Goal: Understand process/instructions: Learn how to perform a task or action

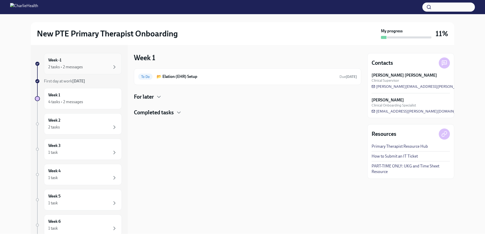
click at [69, 64] on div "Week -1 2 tasks • 2 messages" at bounding box center [82, 63] width 69 height 13
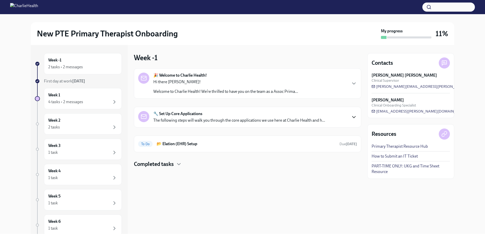
click at [353, 117] on icon "button" at bounding box center [353, 117] width 3 height 2
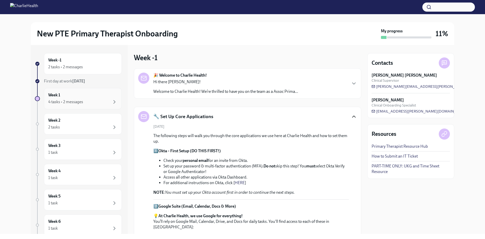
click at [80, 95] on div "Week 1 4 tasks • 2 messages" at bounding box center [82, 98] width 69 height 13
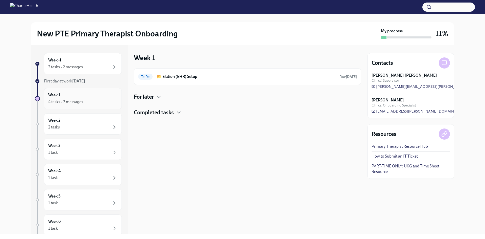
click at [74, 97] on div "Week 1 4 tasks • 2 messages" at bounding box center [82, 98] width 69 height 13
click at [178, 115] on icon "button" at bounding box center [179, 112] width 6 height 6
click at [159, 101] on div "To Do 📂 Elation (EHR) Setup Due [DATE] For later Completed tasks" at bounding box center [247, 92] width 227 height 48
click at [157, 96] on icon "button" at bounding box center [159, 97] width 6 height 6
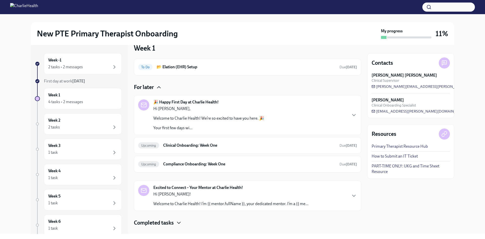
scroll to position [18, 0]
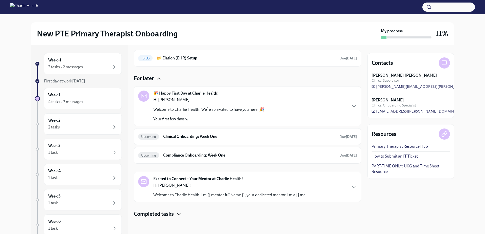
click at [212, 115] on div "Hi [PERSON_NAME], Welcome to Charlie Health! We’re so excited to have you here.…" at bounding box center [208, 109] width 111 height 25
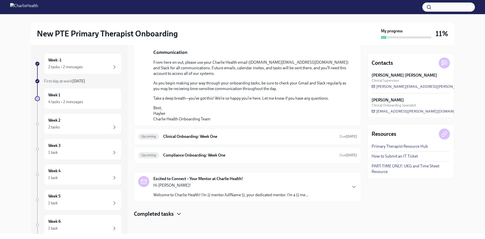
scroll to position [352, 0]
click at [216, 139] on h6 "Clinical Onboarding: Week One" at bounding box center [249, 137] width 172 height 6
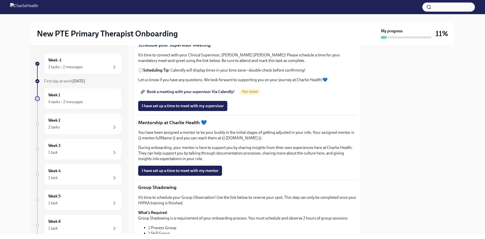
scroll to position [404, 0]
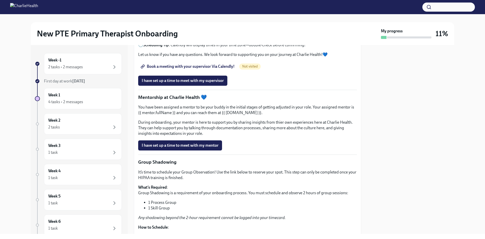
click at [209, 69] on span "Book a meeting with your supervisor Via Calendly!" at bounding box center [188, 66] width 93 height 5
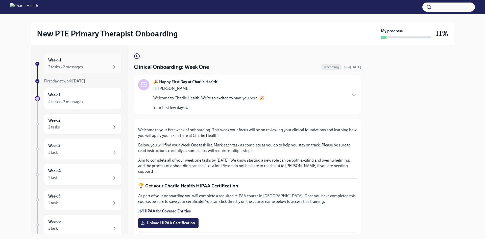
click at [67, 72] on div "Week -1 2 tasks • 2 messages" at bounding box center [83, 63] width 78 height 21
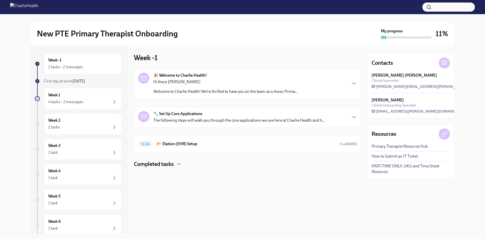
click at [215, 121] on p "The following steps will walk you through the core applications we use here at …" at bounding box center [239, 120] width 172 height 6
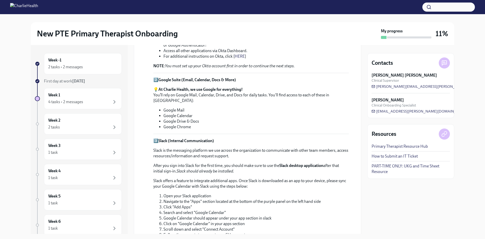
scroll to position [101, 0]
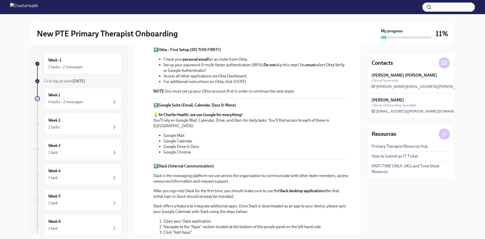
click at [395, 160] on div "Primary Therapist Resource Hub How to Submit an IT Ticket PART-TIME ONLY: UKG a…" at bounding box center [410, 158] width 78 height 31
click at [391, 152] on div "Primary Therapist Resource Hub How to Submit an IT Ticket PART-TIME ONLY: UKG a…" at bounding box center [410, 158] width 78 height 31
click at [391, 157] on link "How to Submit an IT Ticket" at bounding box center [394, 156] width 46 height 6
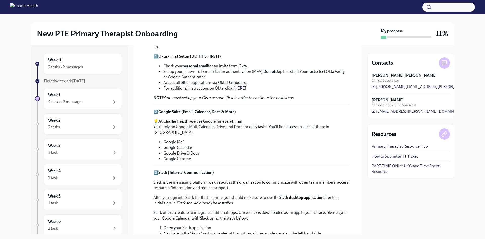
scroll to position [0, 0]
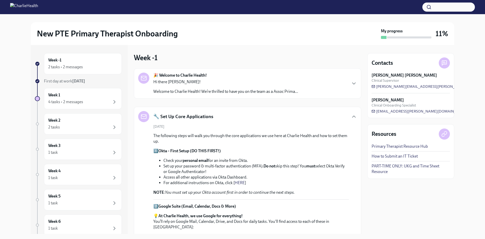
click at [193, 118] on h5 "🔧 Set Up Core Applications" at bounding box center [183, 116] width 60 height 7
click at [351, 115] on icon "button" at bounding box center [354, 116] width 6 height 6
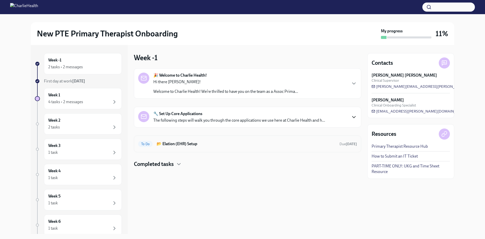
click at [169, 145] on h6 "📂 Elation (EHR) Setup" at bounding box center [246, 144] width 179 height 6
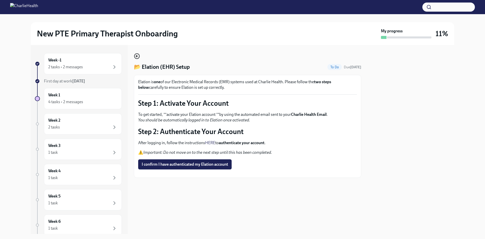
click at [136, 55] on icon "button" at bounding box center [137, 56] width 6 height 6
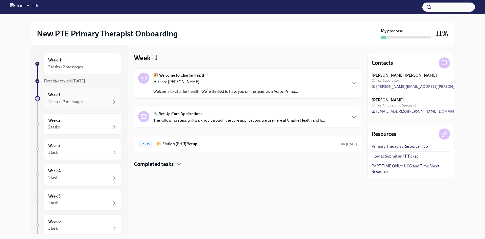
click at [76, 102] on div "4 tasks • 2 messages" at bounding box center [65, 102] width 35 height 6
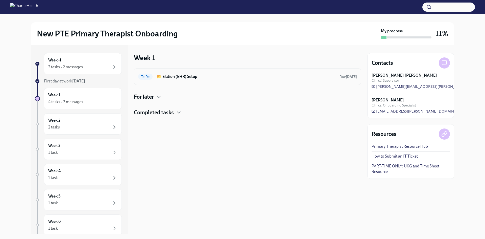
click at [288, 77] on h6 "📂 Elation (EHR) Setup" at bounding box center [246, 77] width 179 height 6
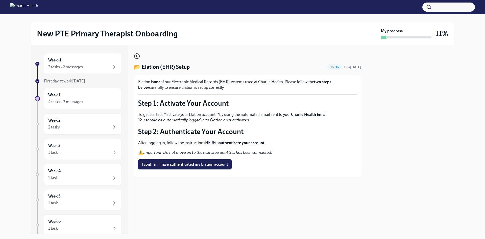
click at [138, 56] on icon "button" at bounding box center [137, 56] width 2 height 0
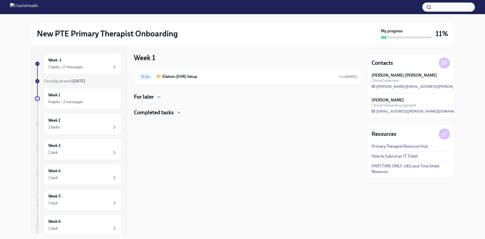
click at [154, 96] on h4 "For later" at bounding box center [144, 97] width 20 height 8
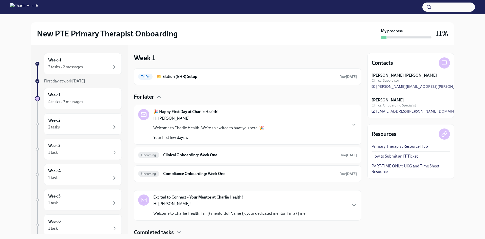
click at [224, 129] on p "Welcome to Charlie Health! We’re so excited to have you here. 🎉" at bounding box center [208, 128] width 111 height 6
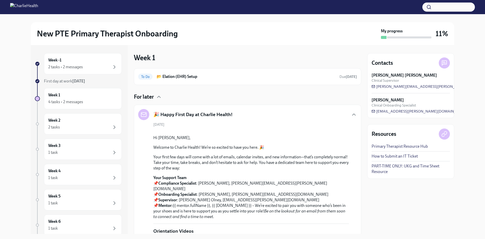
click at [222, 112] on h5 "🎉 Happy First Day at Charlie Health!" at bounding box center [192, 114] width 79 height 7
click at [352, 114] on icon "button" at bounding box center [353, 115] width 3 height 2
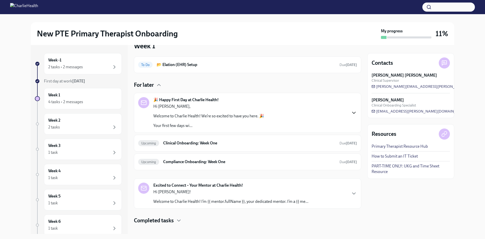
scroll to position [18, 0]
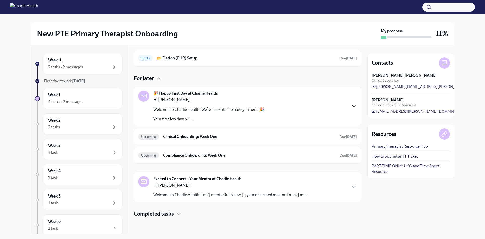
click at [339, 189] on div "Excited to Connect – Your Mentor at Charlie Health! Hi [PERSON_NAME]! Welcome t…" at bounding box center [247, 187] width 219 height 22
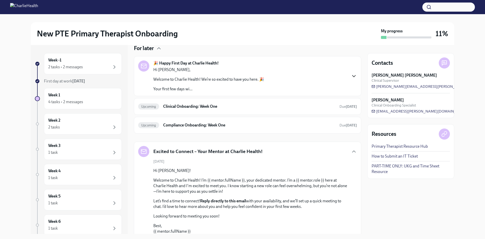
scroll to position [96, 0]
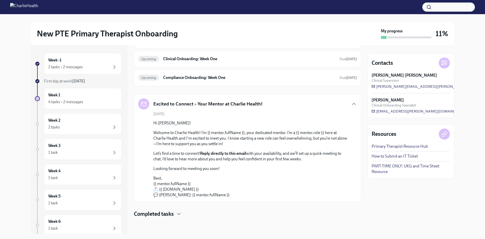
click at [92, 75] on div "Week -1 2 tasks • 2 messages First day at work [DATE] Week 1 4 tasks • 2 messag…" at bounding box center [78, 159] width 87 height 212
click at [90, 68] on div "2 tasks • 2 messages" at bounding box center [82, 67] width 69 height 6
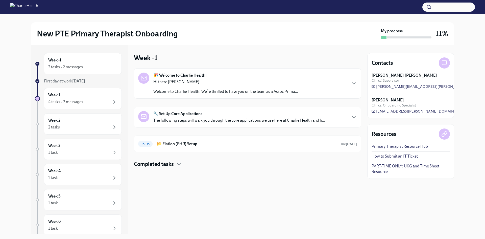
click at [216, 120] on p "The following steps will walk you through the core applications we use here at …" at bounding box center [239, 120] width 172 height 6
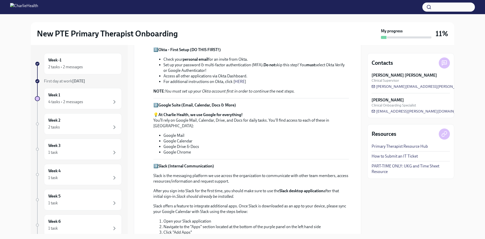
scroll to position [126, 0]
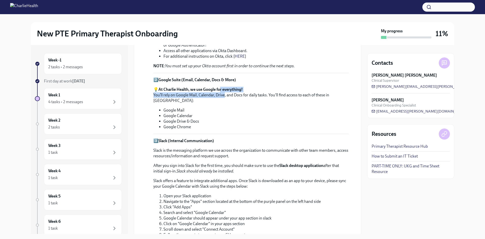
click at [224, 93] on p "💡 At Charlie Health, we use Google for everything! You’ll rely on Google Mail, …" at bounding box center [250, 95] width 195 height 17
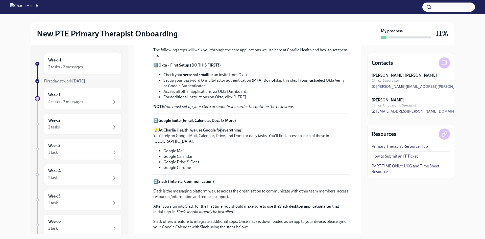
scroll to position [50, 0]
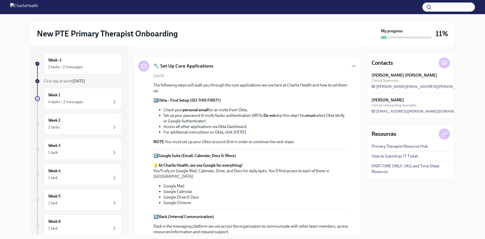
click at [288, 203] on div "The following steps will walk you through the core applications we use here at …" at bounding box center [250, 240] width 195 height 316
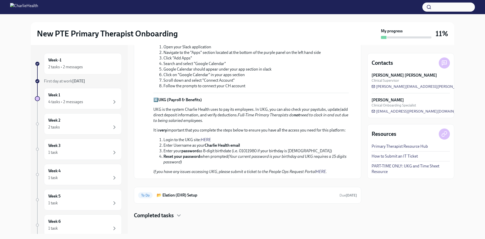
scroll to position [276, 0]
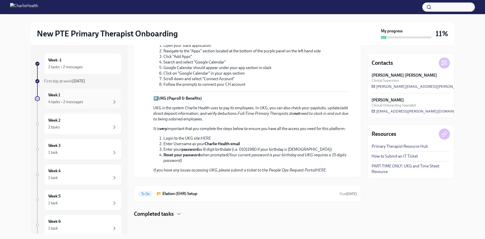
click at [71, 94] on div "Week 1 4 tasks • 2 messages" at bounding box center [82, 98] width 69 height 13
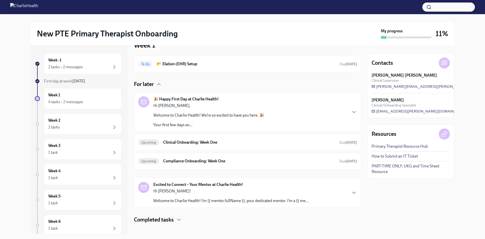
scroll to position [18, 0]
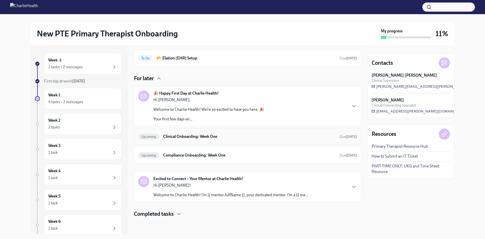
click at [208, 139] on div "Upcoming Clinical Onboarding: Week One Due [DATE]" at bounding box center [247, 136] width 219 height 8
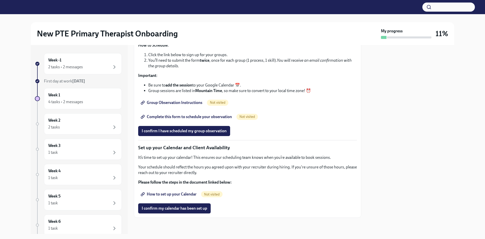
scroll to position [665, 0]
click at [199, 117] on span "Complete this form to schedule your observation" at bounding box center [187, 116] width 90 height 5
click at [189, 105] on span "Group Observation Instructions" at bounding box center [172, 102] width 61 height 5
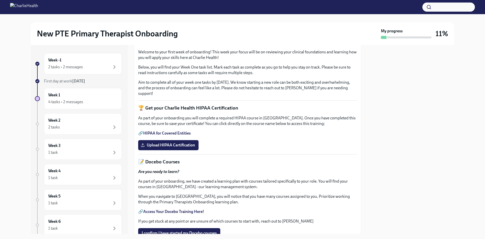
scroll to position [0, 0]
